Goal: Navigation & Orientation: Find specific page/section

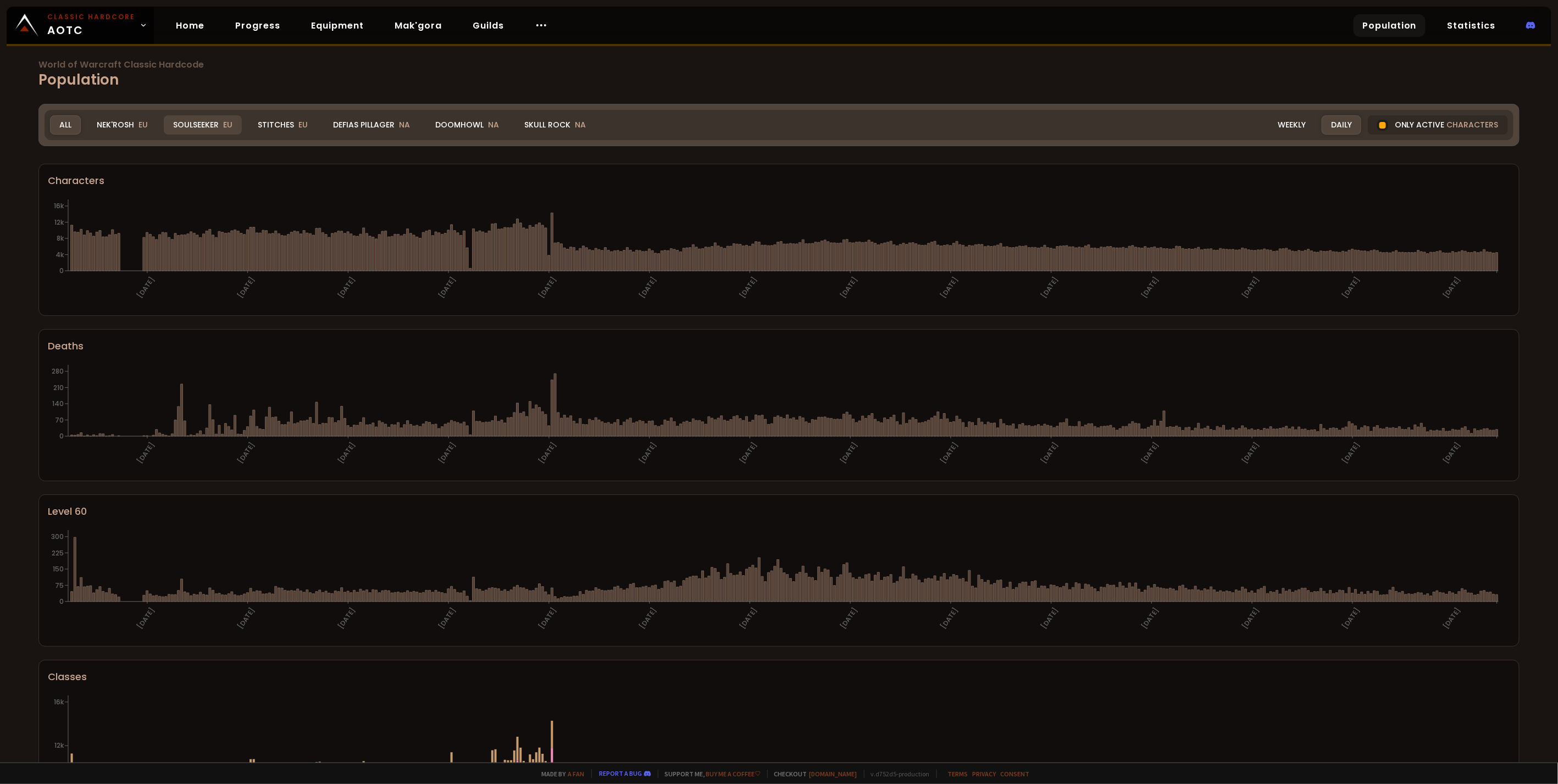
click at [199, 123] on div "Soulseeker EU" at bounding box center [202, 125] width 78 height 19
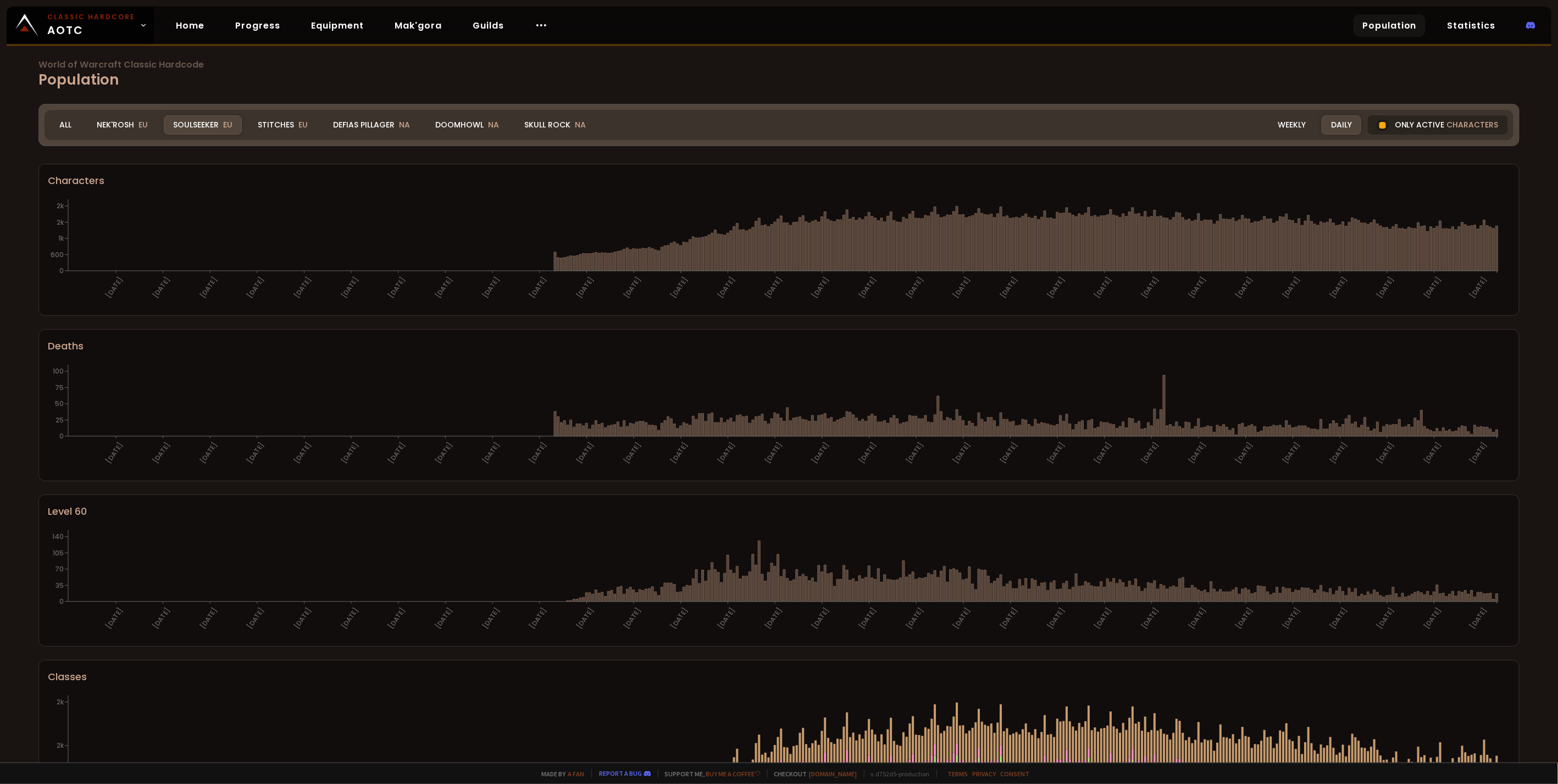
click at [1419, 124] on div "Only active characters" at bounding box center [1438, 125] width 140 height 19
click at [1380, 123] on div at bounding box center [1382, 125] width 11 height 11
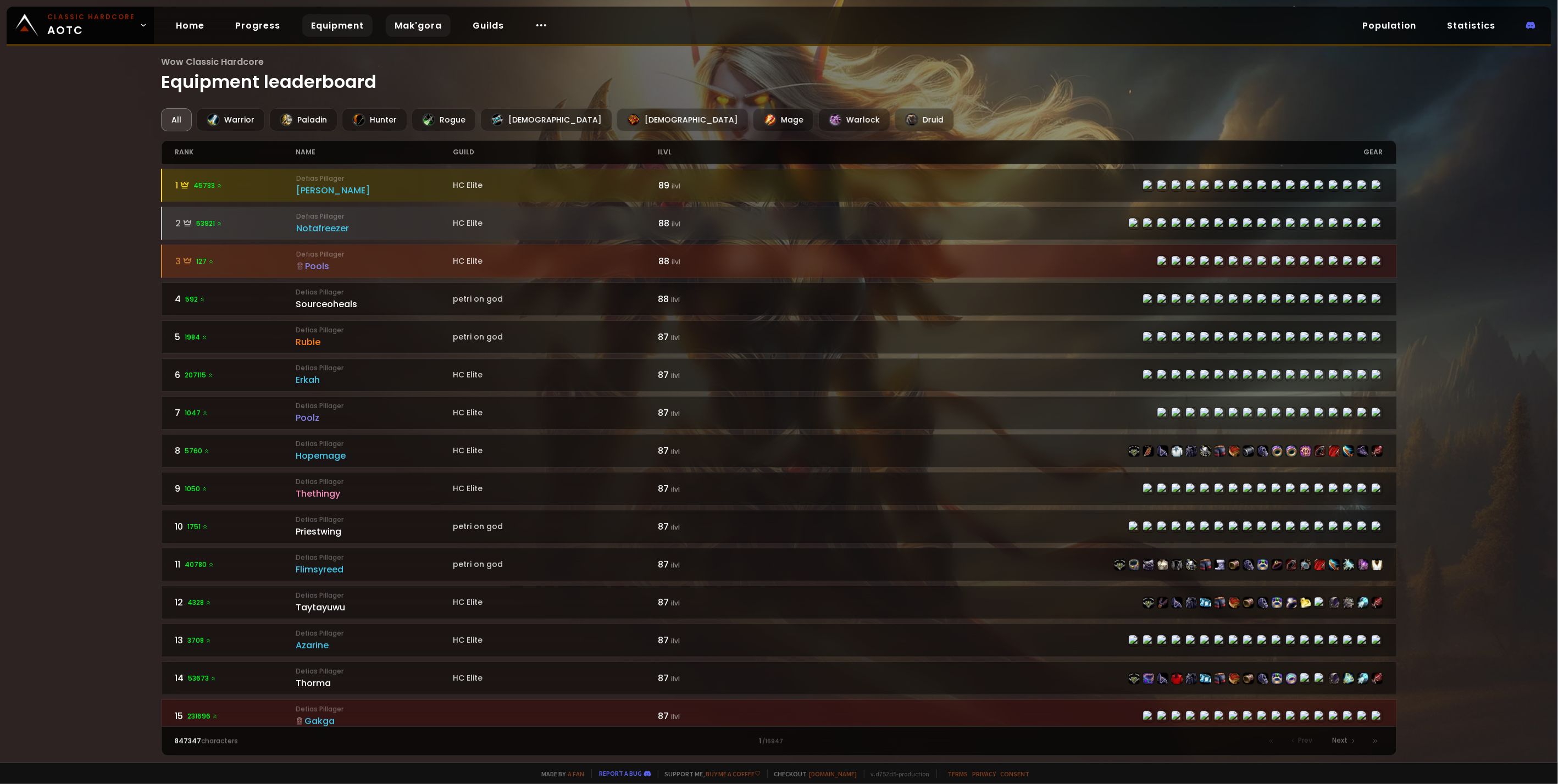
click at [407, 32] on link "Mak'gora" at bounding box center [418, 25] width 65 height 23
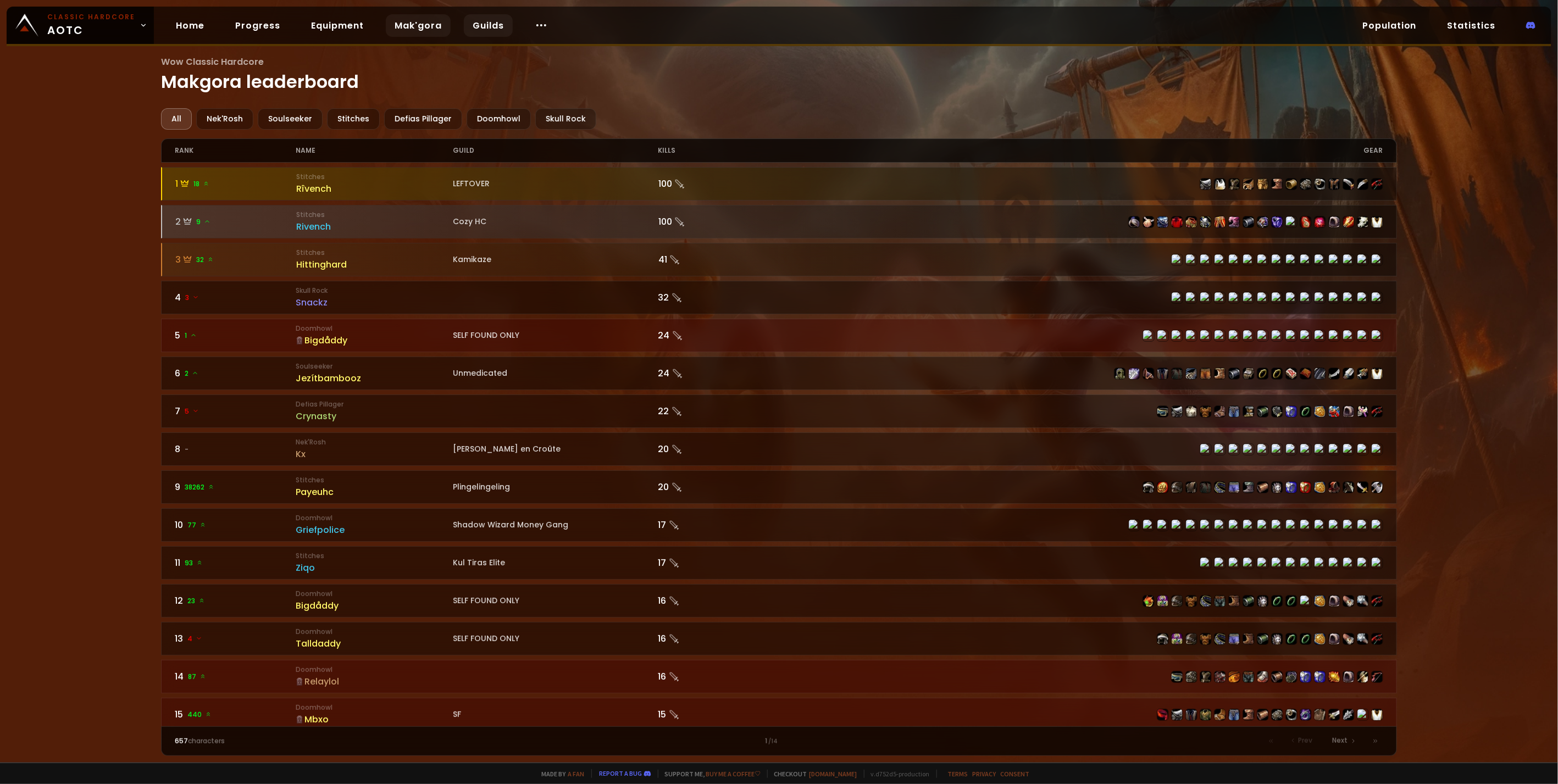
click at [468, 29] on link "Guilds" at bounding box center [488, 25] width 49 height 23
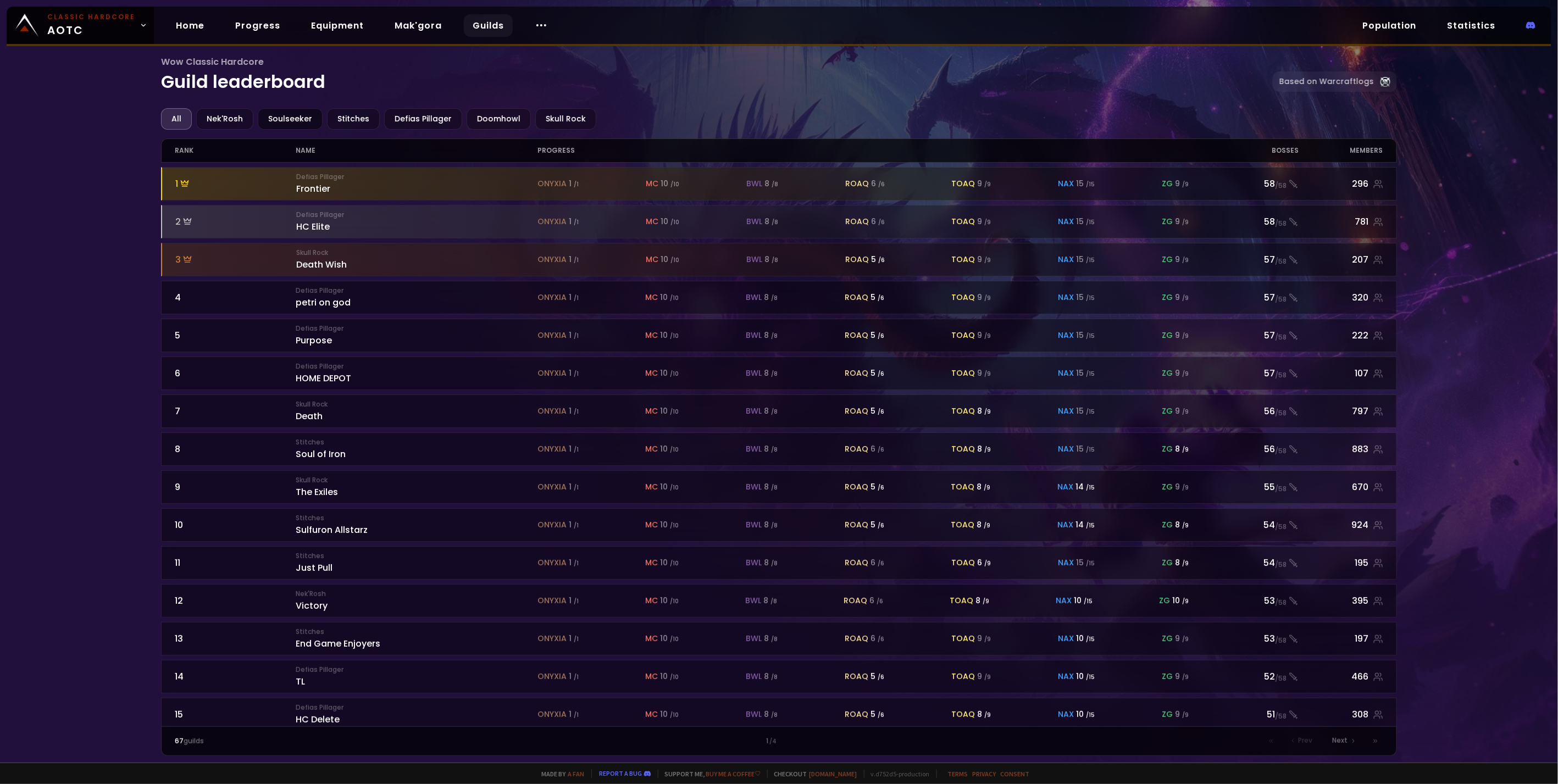
click at [283, 122] on div "Soulseeker" at bounding box center [290, 118] width 65 height 21
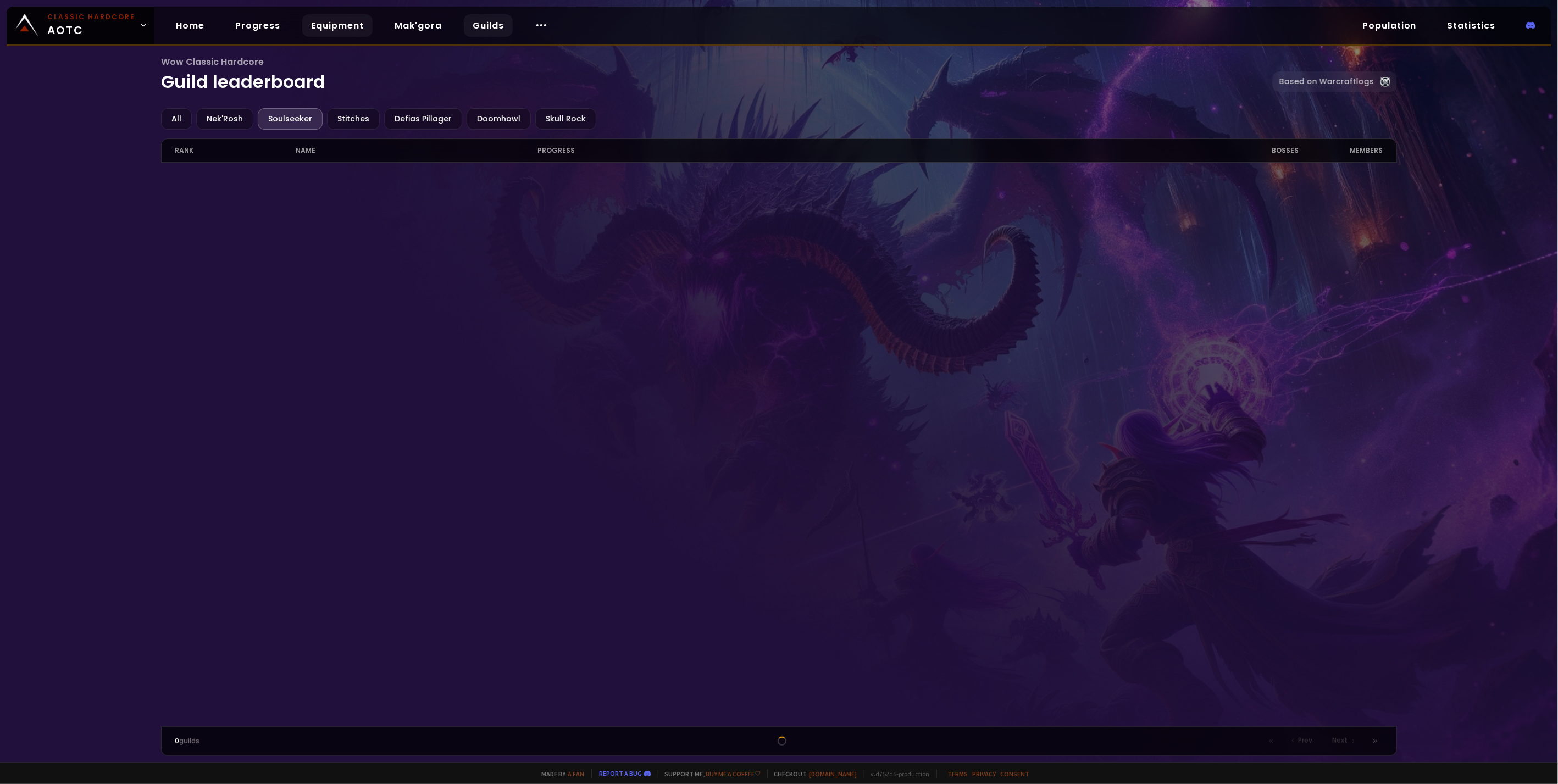
click at [328, 30] on link "Equipment" at bounding box center [337, 25] width 70 height 23
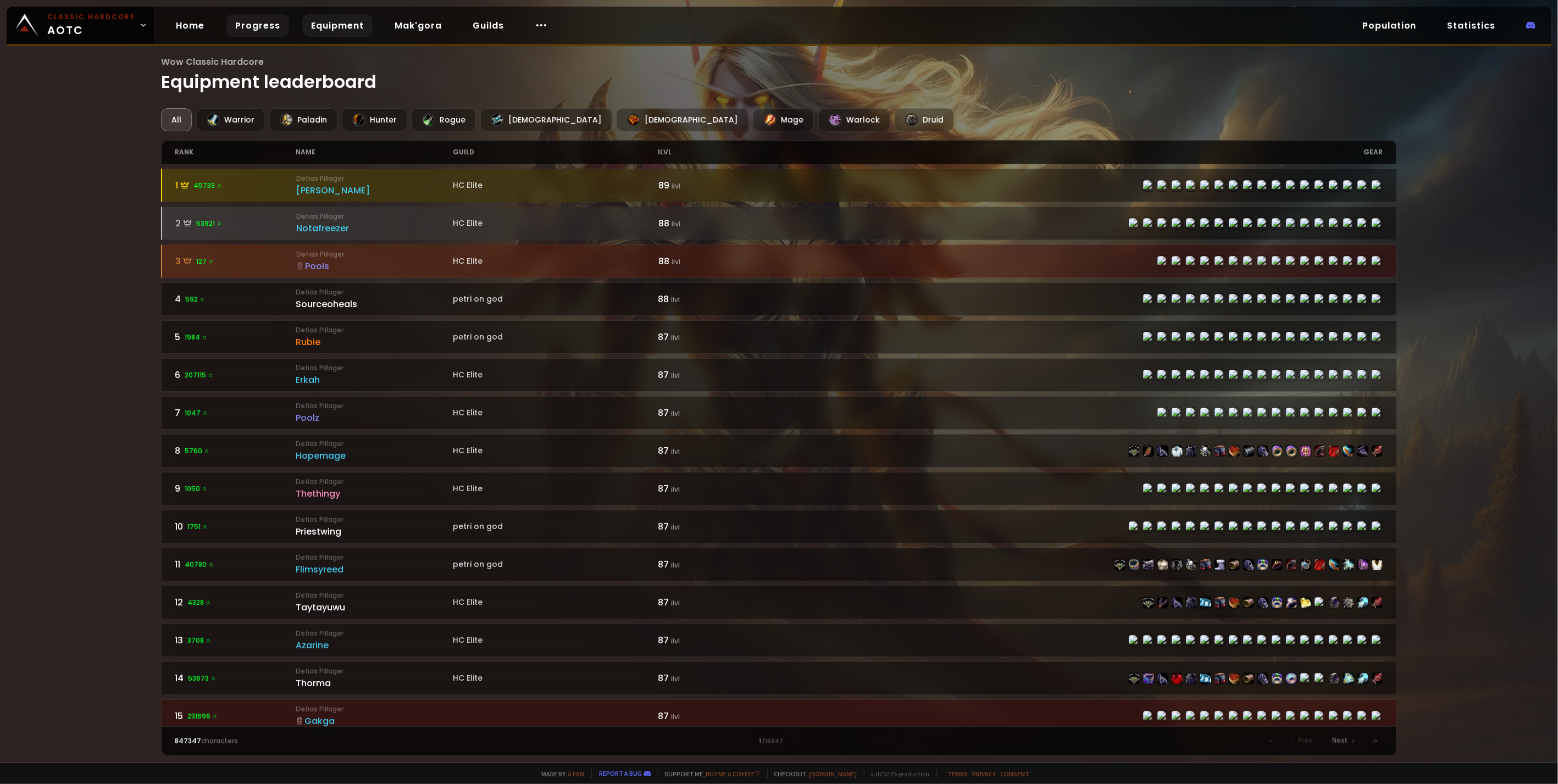
click at [261, 26] on link "Progress" at bounding box center [257, 25] width 63 height 23
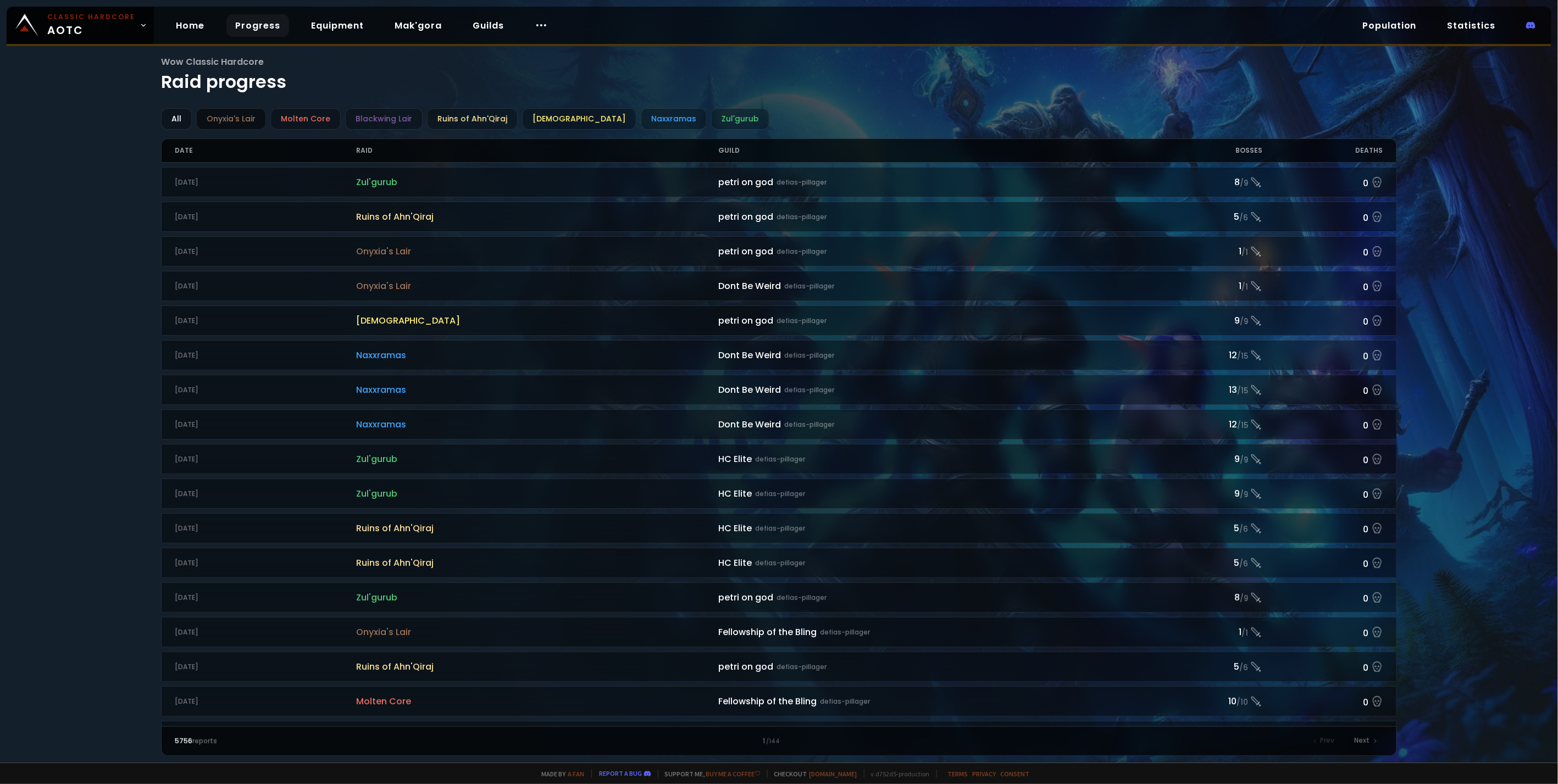
click at [239, 118] on div "Onyxia's Lair" at bounding box center [231, 118] width 70 height 21
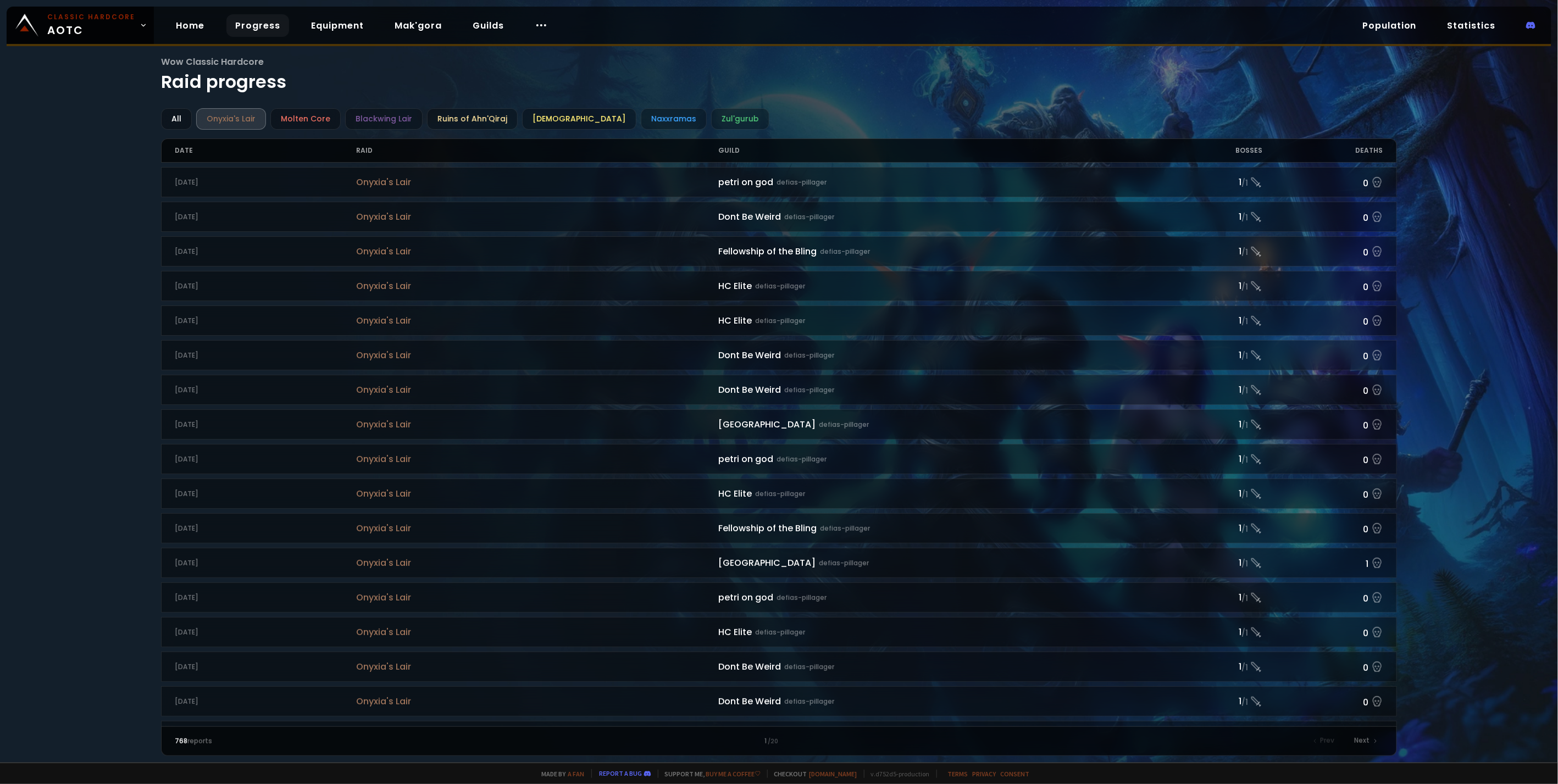
click at [248, 31] on link "Progress" at bounding box center [257, 25] width 63 height 23
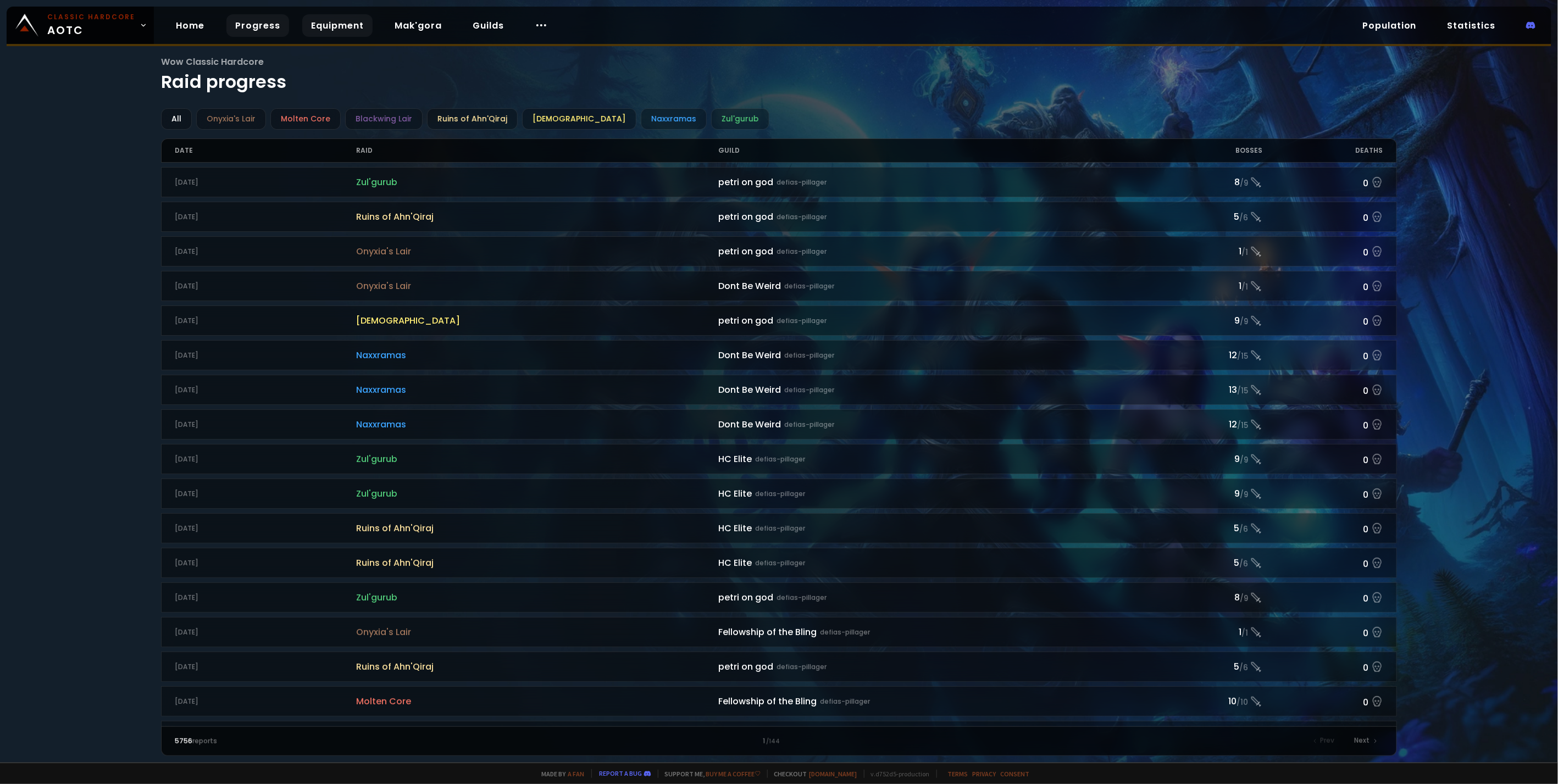
click at [321, 30] on link "Equipment" at bounding box center [337, 25] width 70 height 23
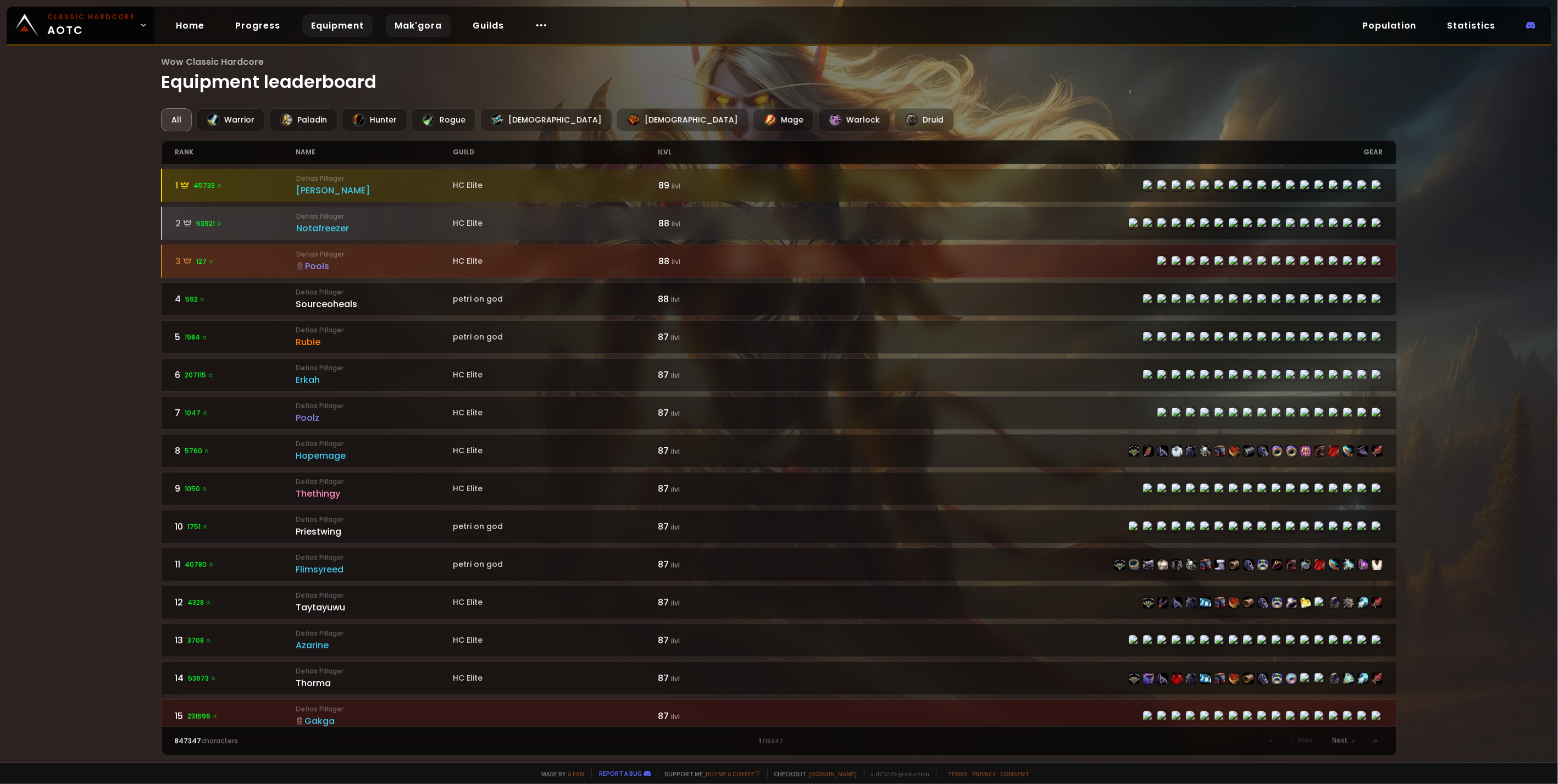
click at [409, 31] on link "Mak'gora" at bounding box center [418, 25] width 65 height 23
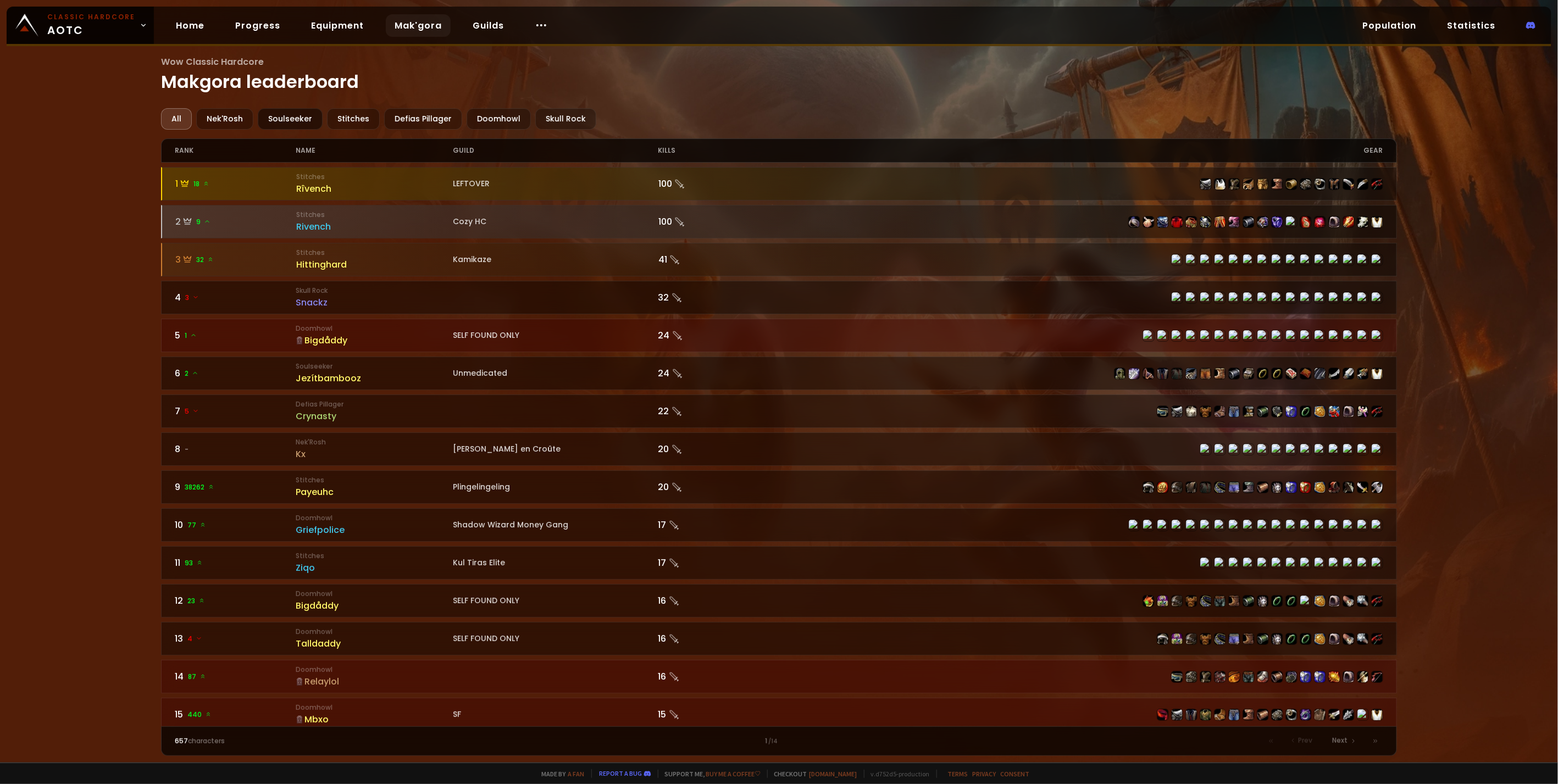
click at [288, 116] on div "Soulseeker" at bounding box center [290, 118] width 65 height 21
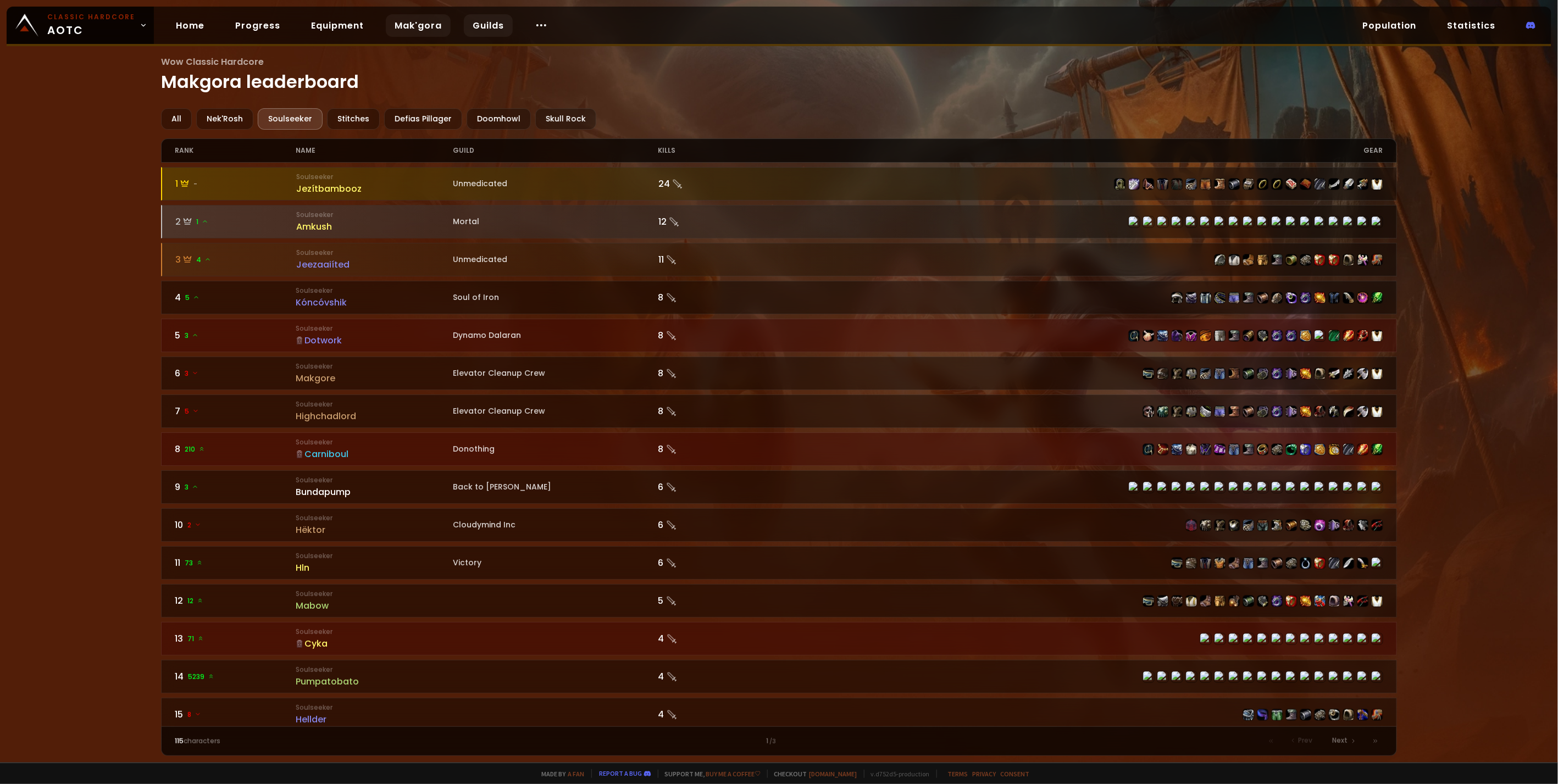
click at [490, 24] on link "Guilds" at bounding box center [488, 25] width 49 height 23
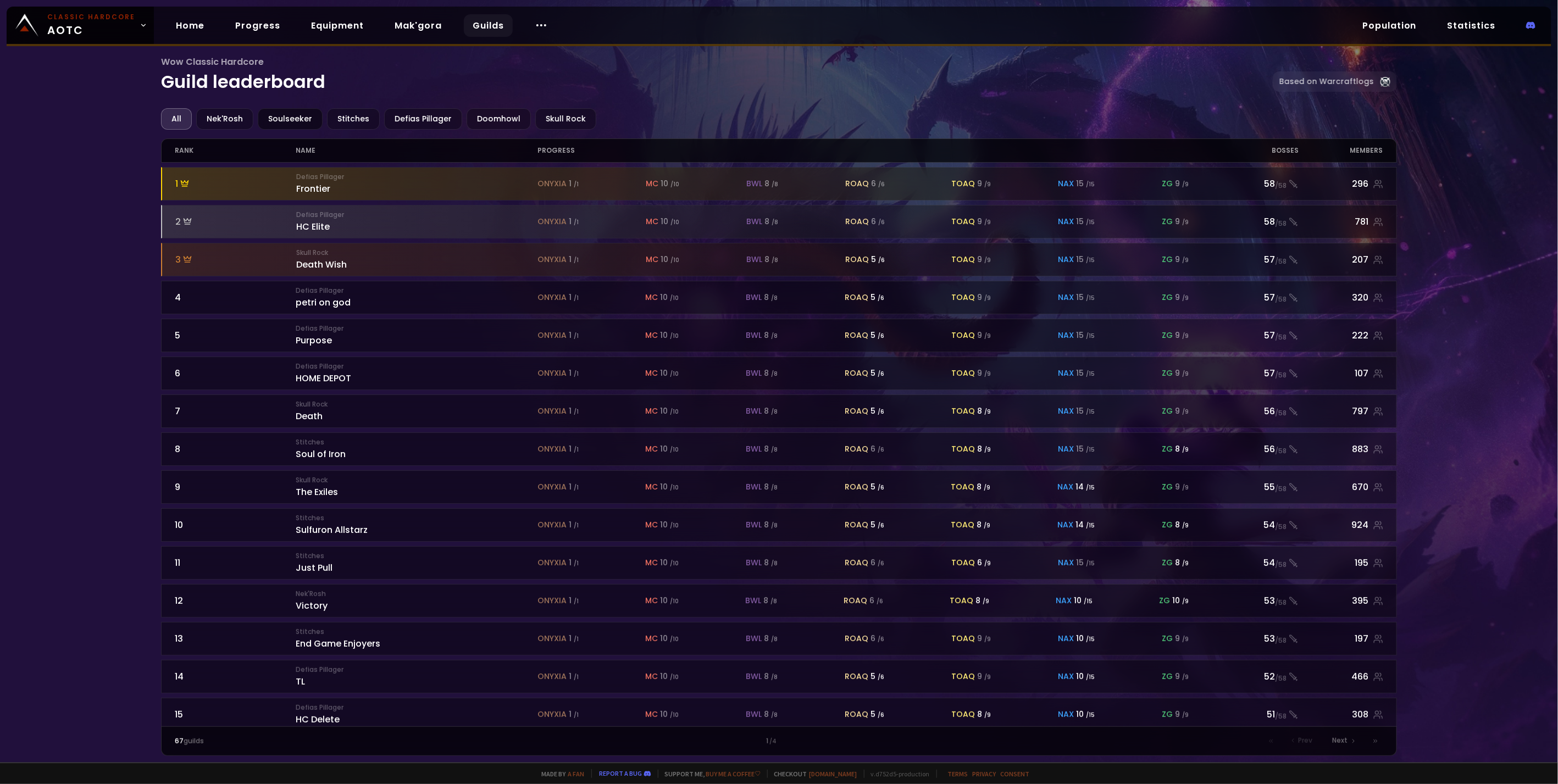
click at [282, 118] on div "Soulseeker" at bounding box center [290, 118] width 65 height 21
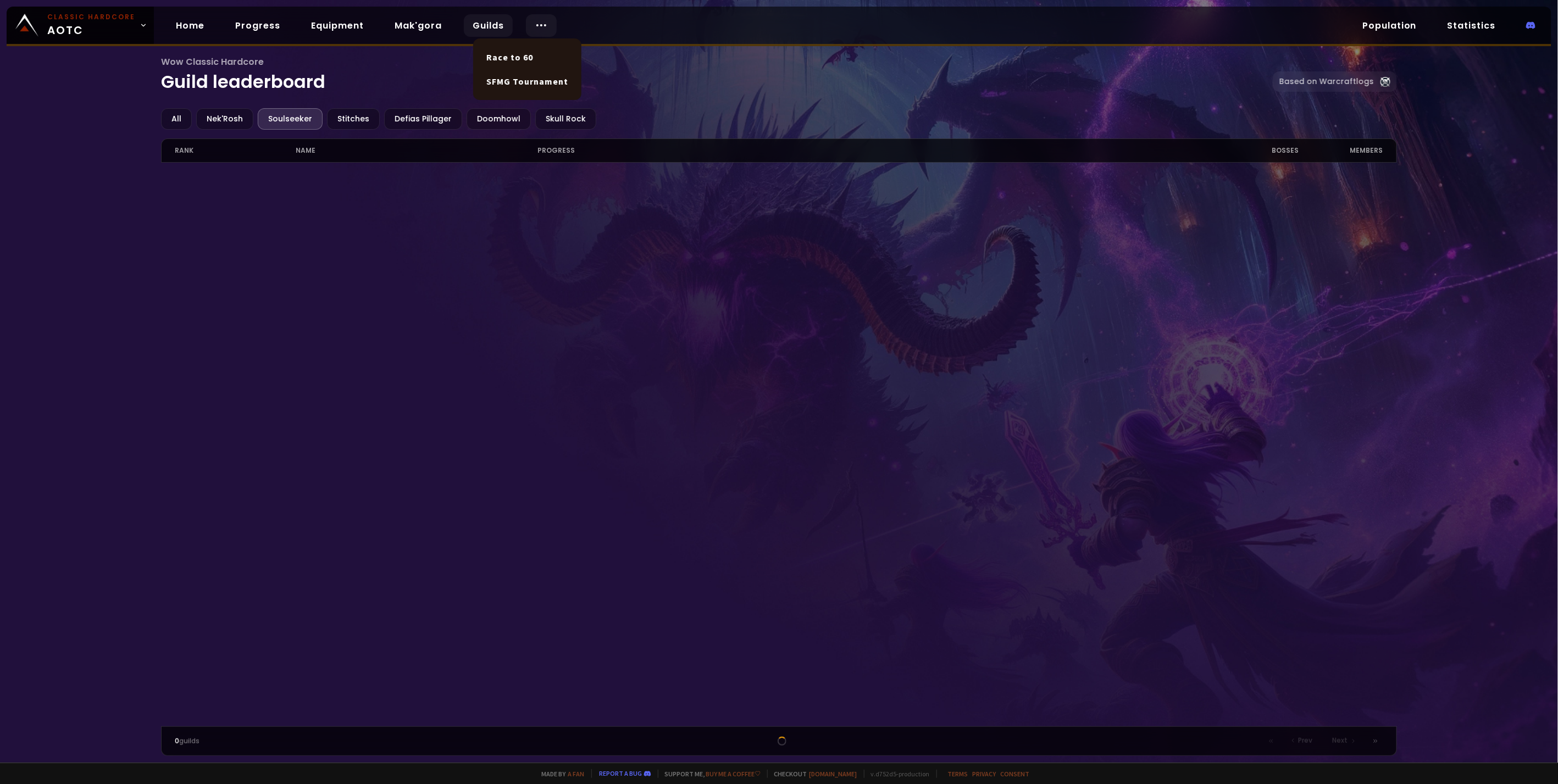
click at [540, 25] on circle at bounding box center [541, 25] width 1 height 1
click at [531, 79] on link "SFMG Tournament" at bounding box center [536, 81] width 95 height 24
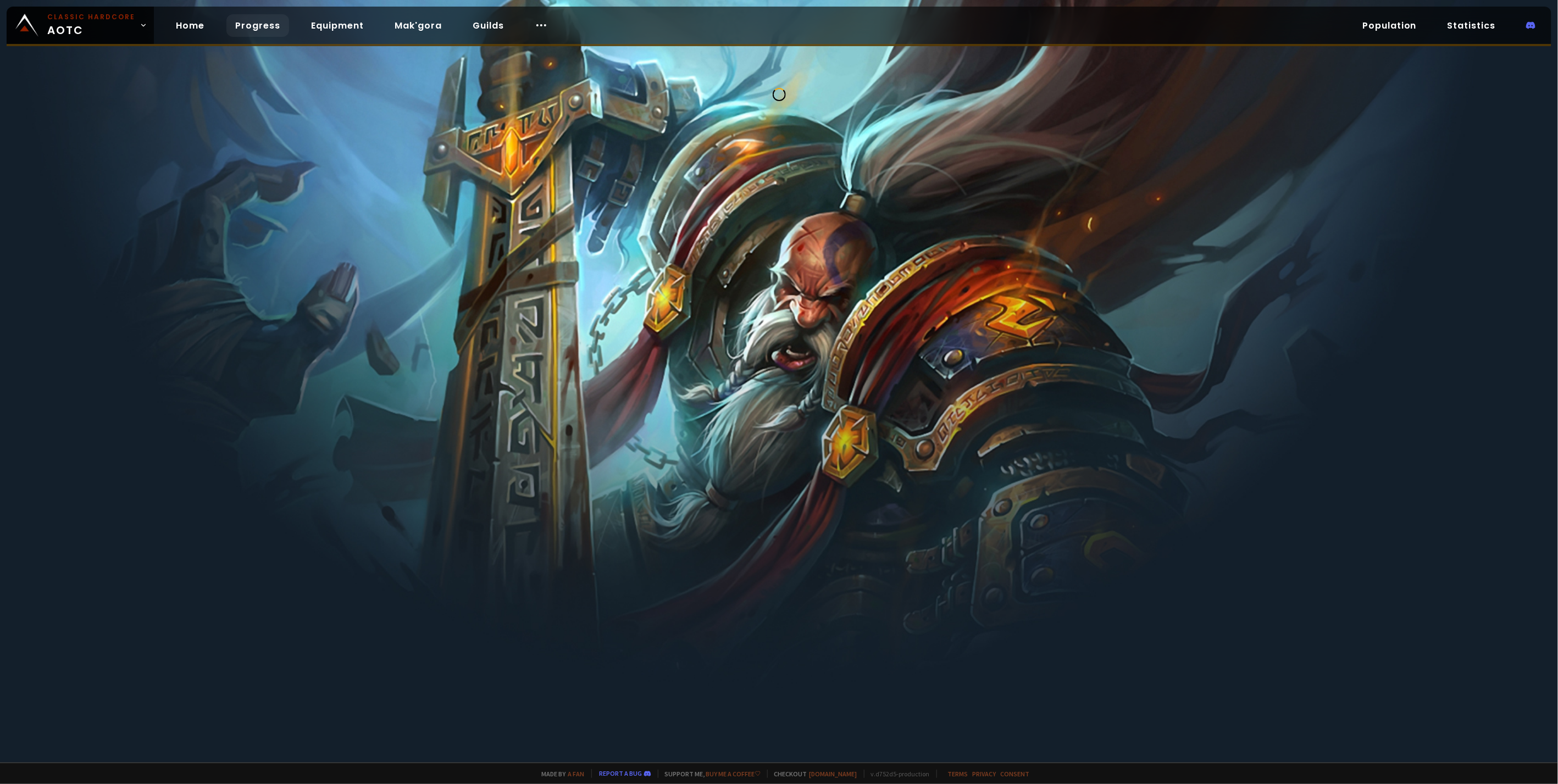
click at [250, 25] on link "Progress" at bounding box center [257, 25] width 63 height 23
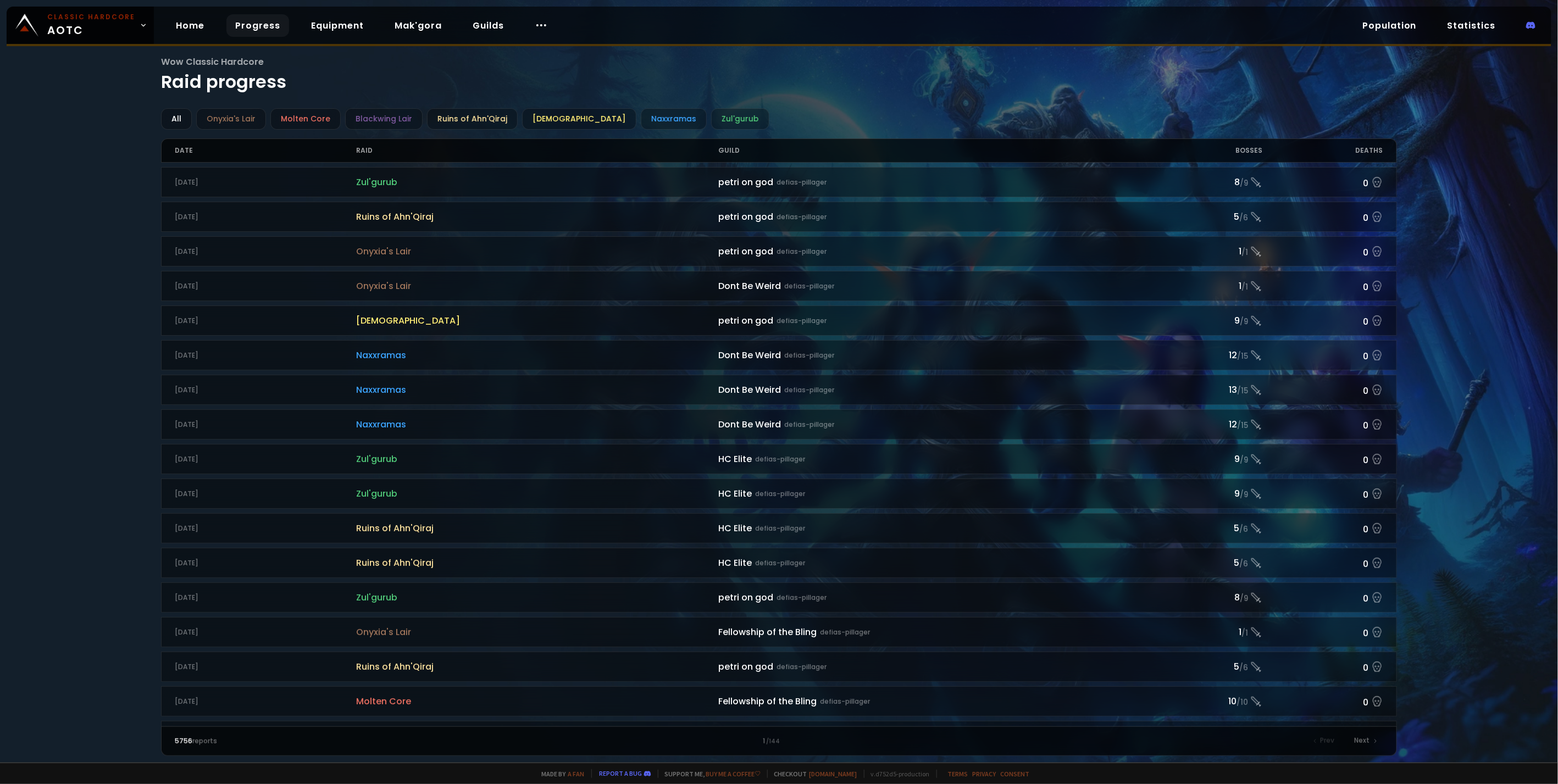
click at [250, 31] on link "Progress" at bounding box center [257, 25] width 63 height 23
click at [207, 24] on link "Home" at bounding box center [189, 25] width 46 height 23
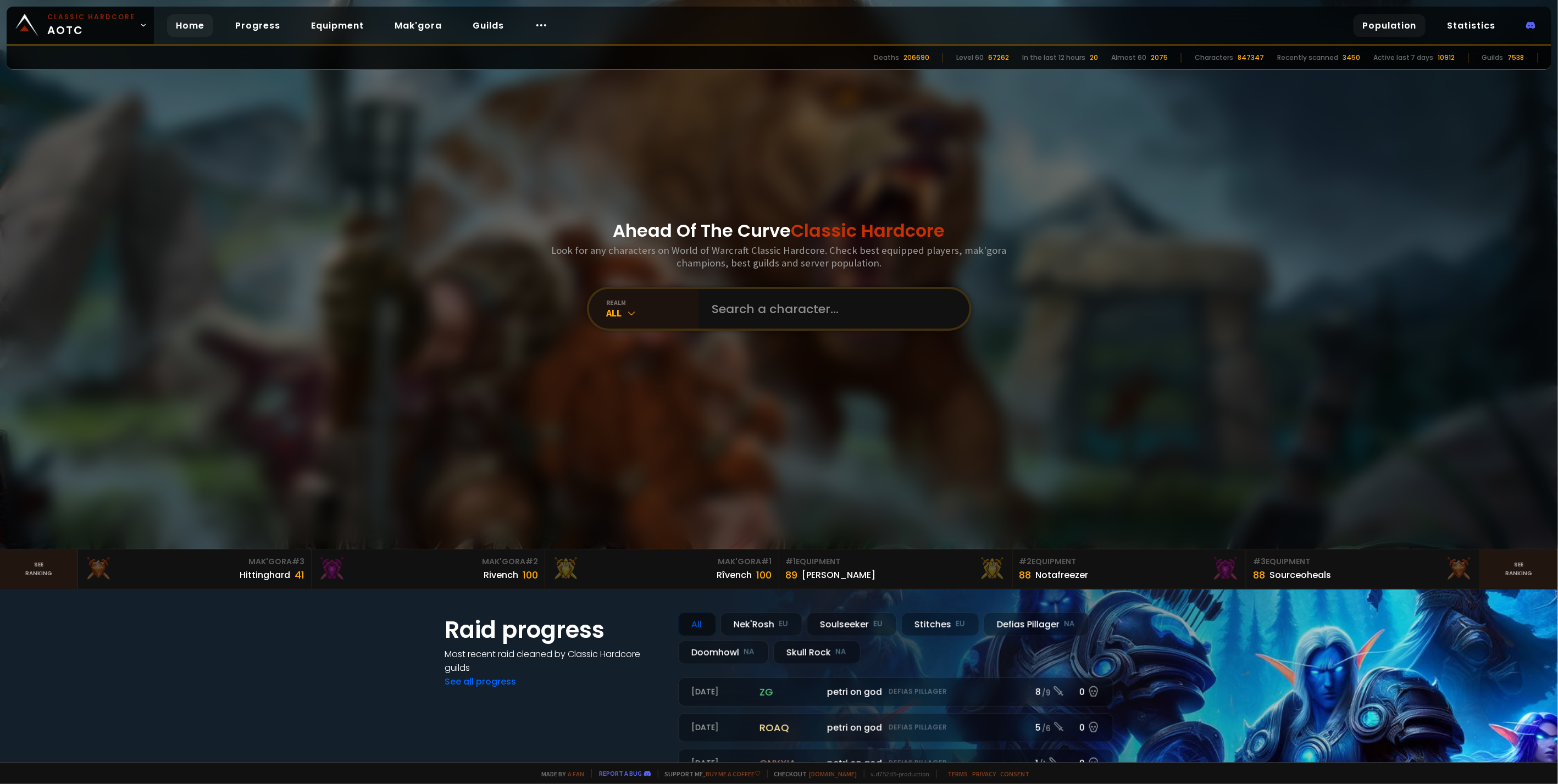
click at [1408, 25] on link "Population" at bounding box center [1389, 25] width 72 height 23
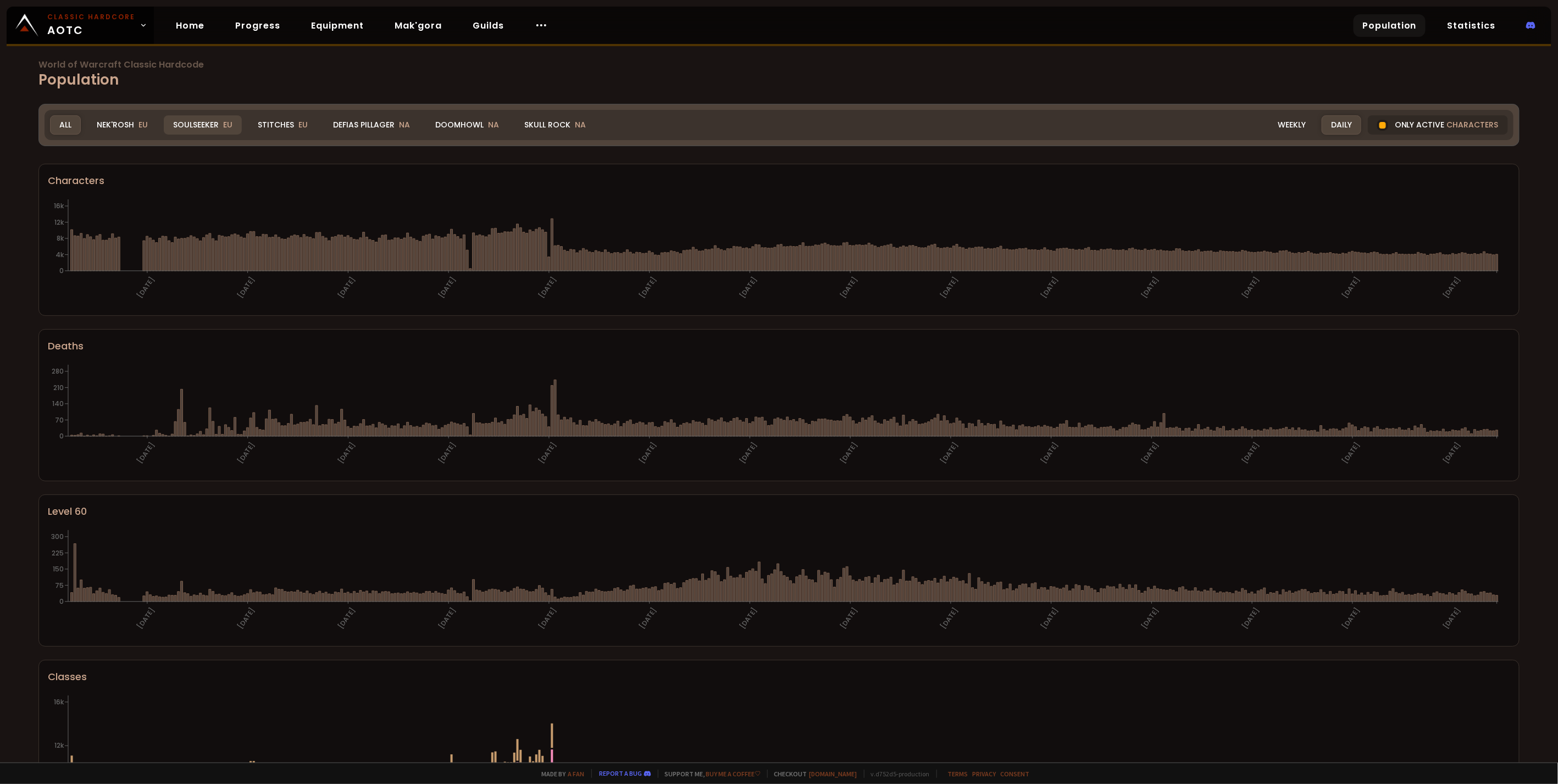
click at [204, 120] on div "Soulseeker EU" at bounding box center [202, 125] width 78 height 19
drag, startPoint x: 204, startPoint y: 124, endPoint x: 211, endPoint y: 127, distance: 7.6
click at [205, 124] on div "Soulseeker EU" at bounding box center [202, 125] width 78 height 19
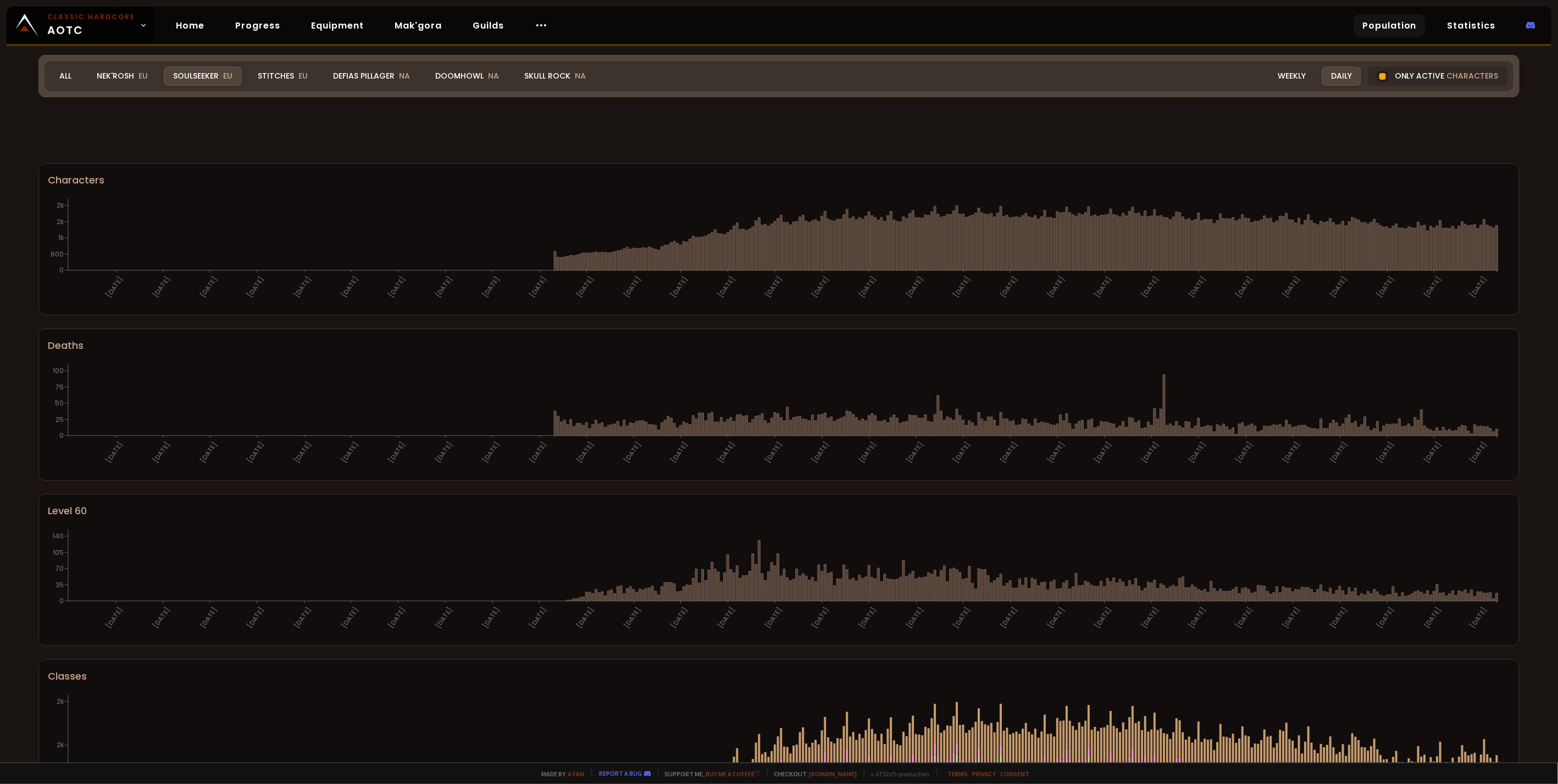
scroll to position [337, 0]
